Goal: Navigation & Orientation: Find specific page/section

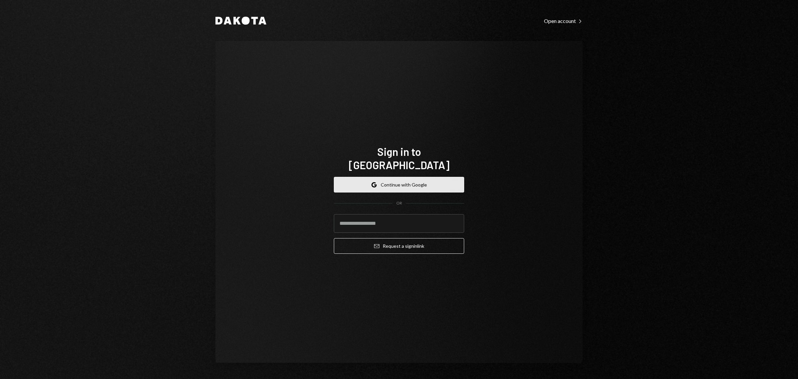
click at [404, 178] on button "Google Continue with Google" at bounding box center [399, 185] width 130 height 16
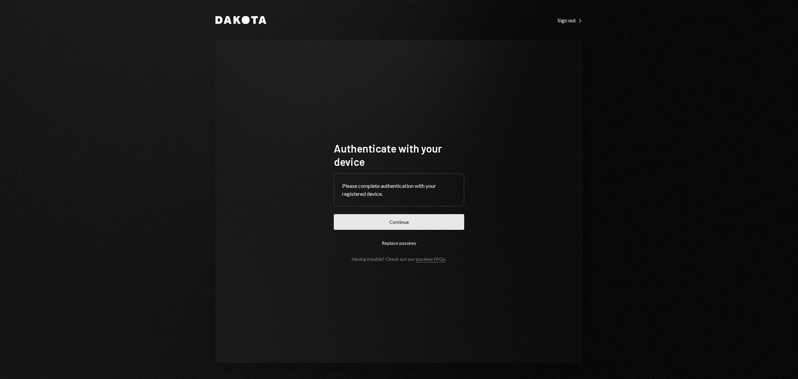
click at [426, 221] on button "Continue" at bounding box center [399, 222] width 130 height 16
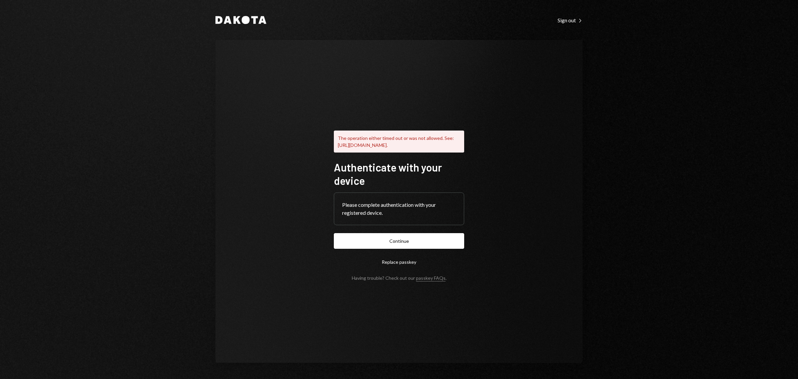
click at [436, 247] on button "Continue" at bounding box center [399, 241] width 130 height 16
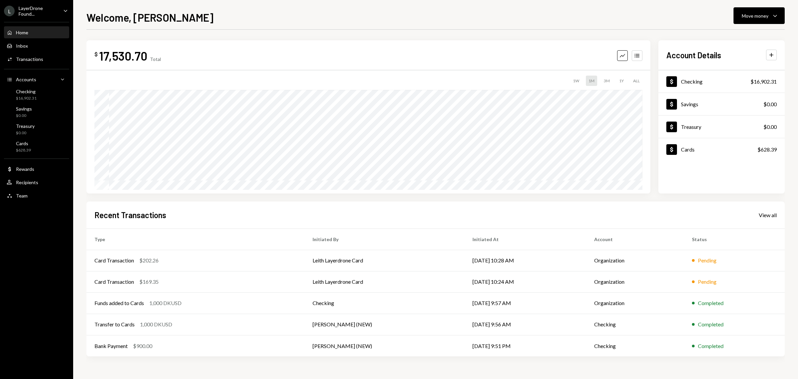
click at [56, 15] on div "LayerDrone Found..." at bounding box center [38, 10] width 39 height 11
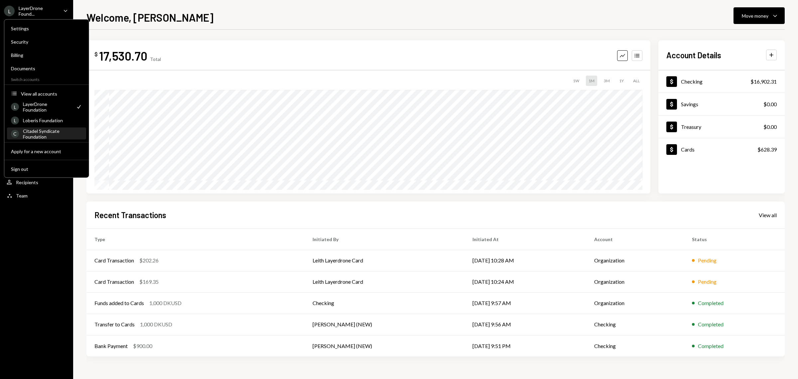
click at [48, 132] on div "Citadel Syndicate Foundation" at bounding box center [52, 133] width 59 height 11
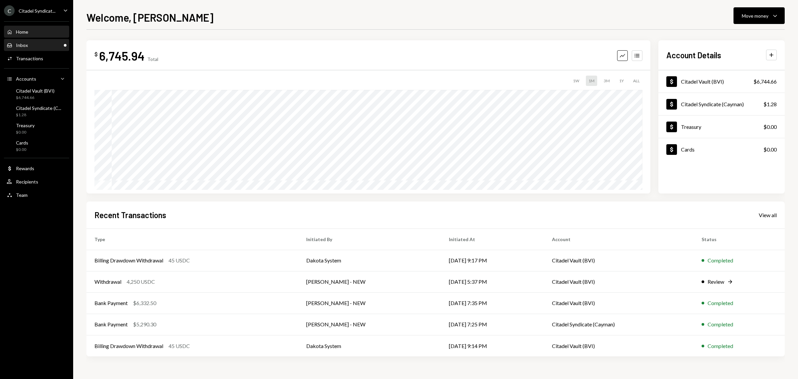
click at [45, 44] on div "Inbox Inbox" at bounding box center [37, 45] width 60 height 6
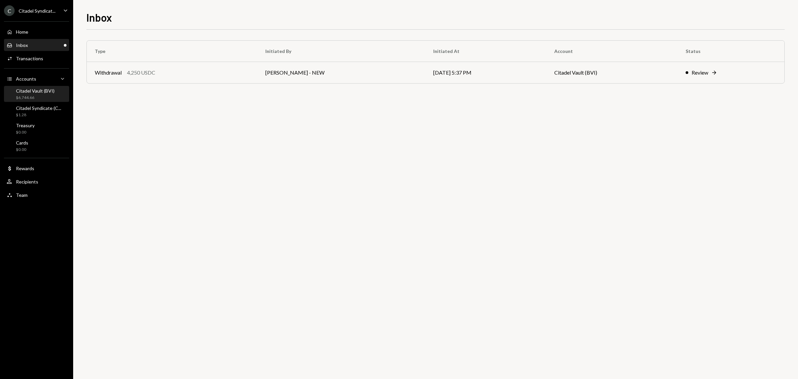
click at [51, 93] on div "Citadel Vault (BVI)" at bounding box center [35, 91] width 39 height 6
